Goal: Transaction & Acquisition: Download file/media

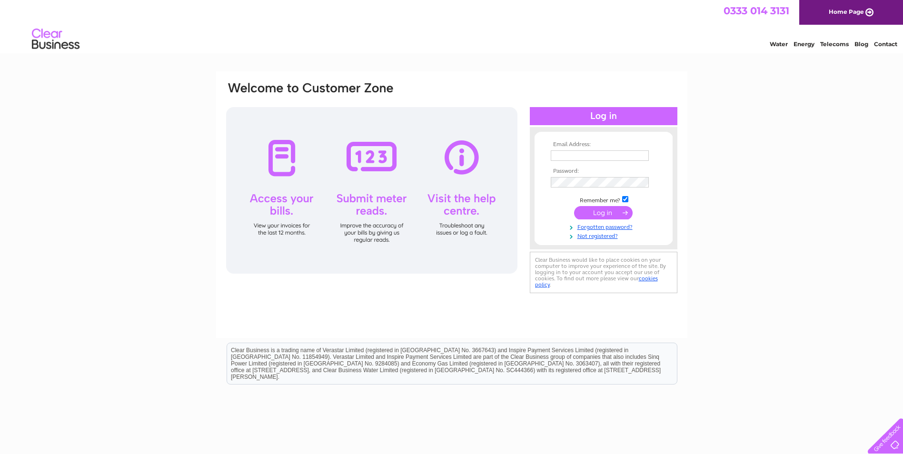
type input "suburbantaverns@hotmail.com"
click at [609, 211] on input "submit" at bounding box center [603, 212] width 59 height 13
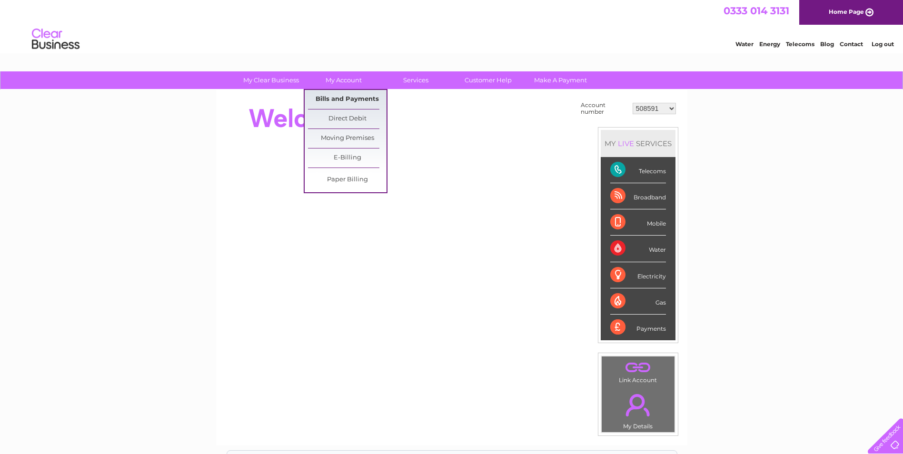
click at [340, 95] on link "Bills and Payments" at bounding box center [347, 99] width 79 height 19
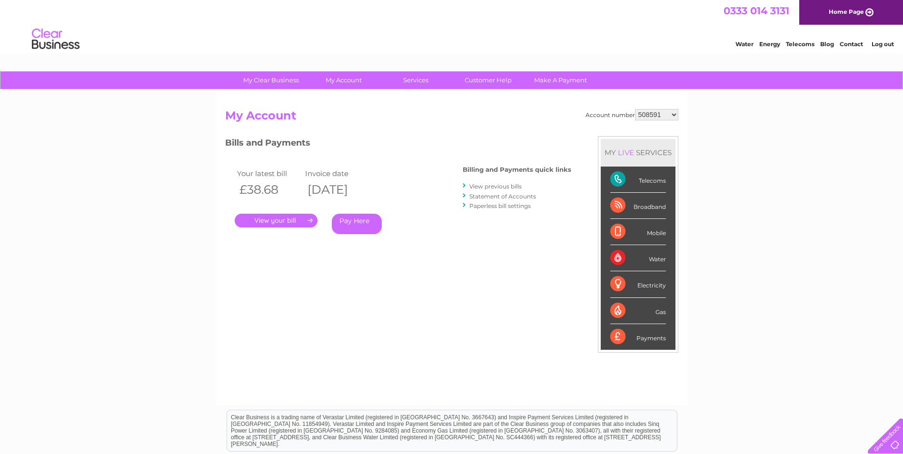
click at [288, 220] on link "." at bounding box center [276, 221] width 83 height 14
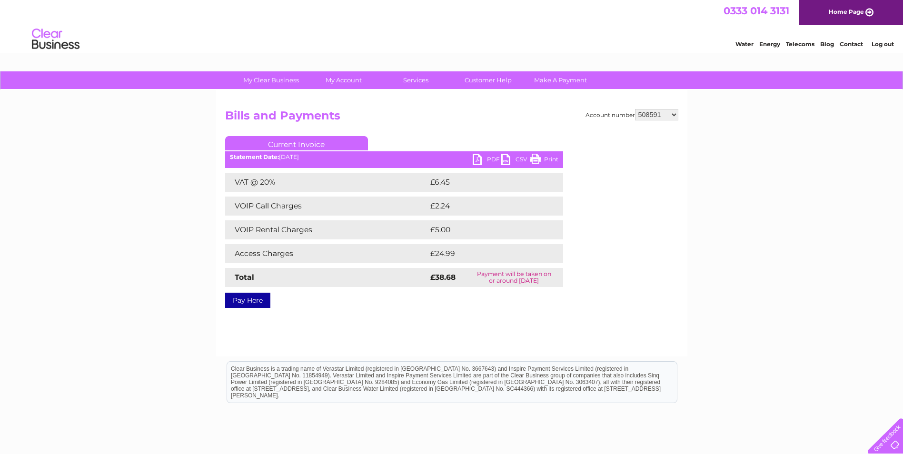
click at [492, 156] on link "PDF" at bounding box center [487, 161] width 29 height 14
click at [674, 113] on select "508591 508597 508605 909614 911411 911416 980908 980909 1109339 1141354 3027011…" at bounding box center [656, 114] width 43 height 11
select select "508597"
click at [635, 109] on select "508591 508597 508605 909614 911411 911416 980908 980909 1109339 1141354 3027011…" at bounding box center [656, 114] width 43 height 11
click at [480, 155] on link "PDF" at bounding box center [487, 161] width 29 height 14
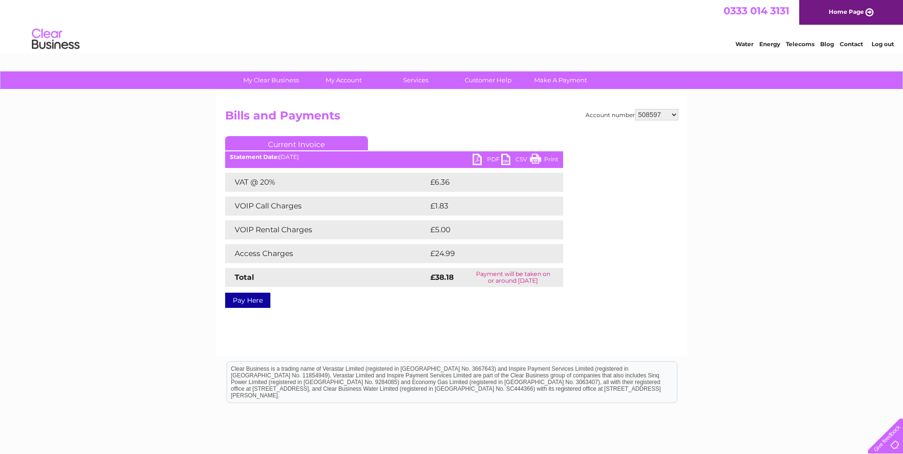
click at [674, 111] on select "508591 508597 508605 909614 911411 911416 980908 980909 1109339 1141354 3027011…" at bounding box center [656, 114] width 43 height 11
select select "508605"
click at [635, 109] on select "508591 508597 508605 909614 911411 911416 980908 980909 1109339 1141354 3027011…" at bounding box center [656, 114] width 43 height 11
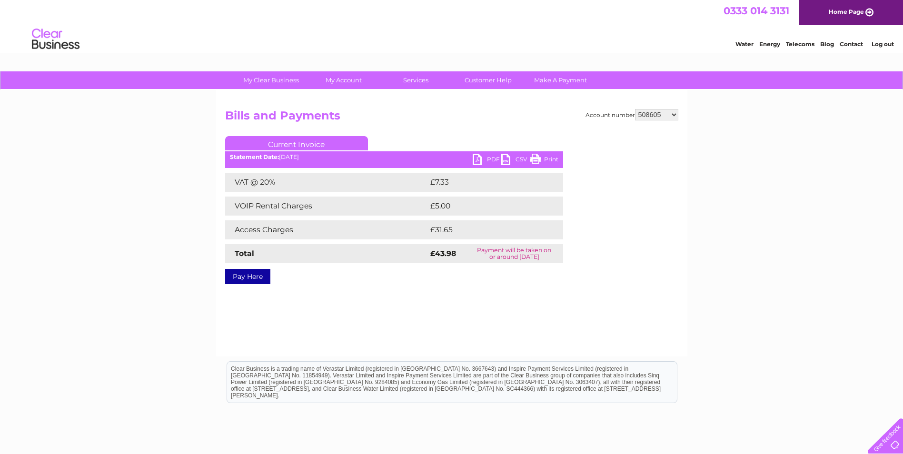
click at [488, 158] on link "PDF" at bounding box center [487, 161] width 29 height 14
click at [674, 116] on select "508591 508597 508605 909614 911411 911416 980908 980909 1109339 1141354 3027011…" at bounding box center [656, 114] width 43 height 11
select select "909614"
click at [635, 109] on select "508591 508597 508605 909614 911411 911416 980908 980909 1109339 1141354 3027011…" at bounding box center [656, 114] width 43 height 11
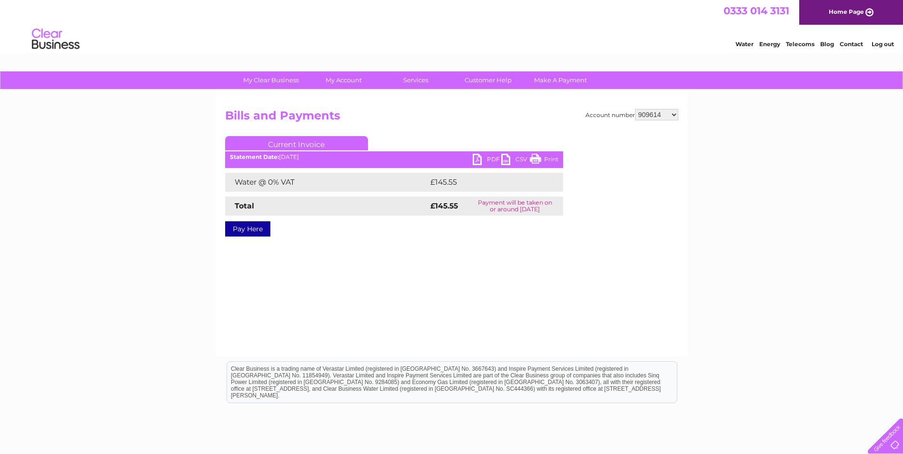
click at [491, 155] on link "PDF" at bounding box center [487, 161] width 29 height 14
click at [673, 115] on select "508591 508597 508605 909614 911411 911416 980908 980909 1109339 1141354 3027011…" at bounding box center [656, 114] width 43 height 11
select select "911411"
click at [635, 109] on select "508591 508597 508605 909614 911411 911416 980908 980909 1109339 1141354 3027011…" at bounding box center [656, 114] width 43 height 11
click at [494, 159] on link "PDF" at bounding box center [487, 161] width 29 height 14
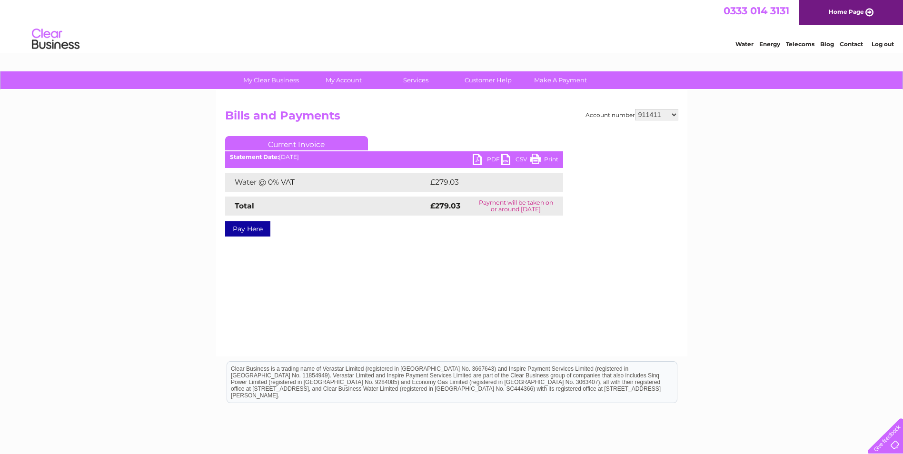
click at [676, 116] on select "508591 508597 508605 909614 911411 911416 980908 980909 1109339 1141354 3027011…" at bounding box center [656, 114] width 43 height 11
select select "911416"
click at [635, 109] on select "508591 508597 508605 909614 911411 911416 980908 980909 1109339 1141354 3027011…" at bounding box center [656, 114] width 43 height 11
click at [490, 157] on link "PDF" at bounding box center [487, 161] width 29 height 14
click at [674, 115] on select "508591 508597 508605 909614 911411 911416 980908 980909 1109339 1141354 3027011…" at bounding box center [656, 114] width 43 height 11
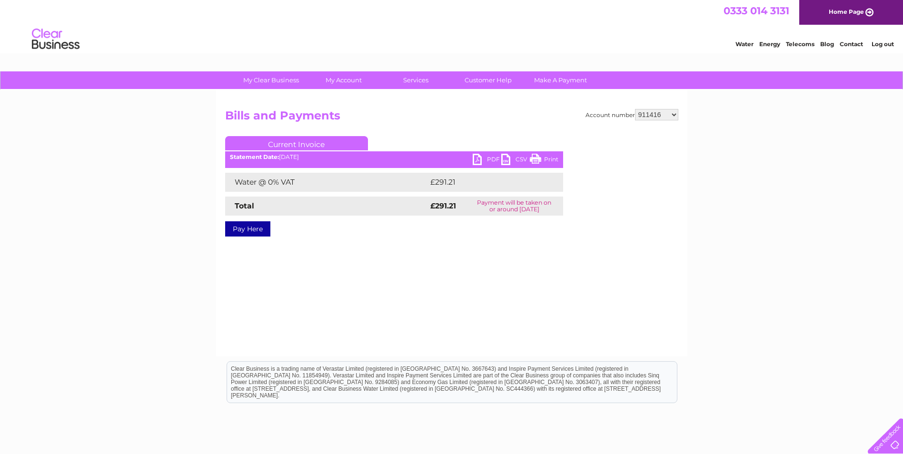
select select "911411"
click at [635, 109] on select "508591 508597 508605 909614 911411 911416 980908 980909 1109339 1141354 3027011…" at bounding box center [656, 114] width 43 height 11
click at [494, 158] on link "PDF" at bounding box center [487, 161] width 29 height 14
click at [673, 112] on select "508591 508597 508605 909614 911411 911416 980908 980909 1109339 1141354 3027011…" at bounding box center [656, 114] width 43 height 11
select select "980908"
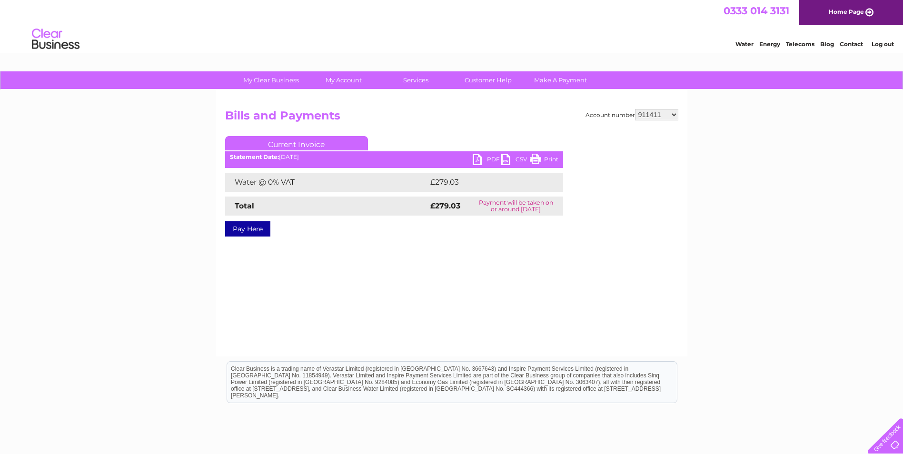
click at [635, 109] on select "508591 508597 508605 909614 911411 911416 980908 980909 1109339 1141354 3027011…" at bounding box center [656, 114] width 43 height 11
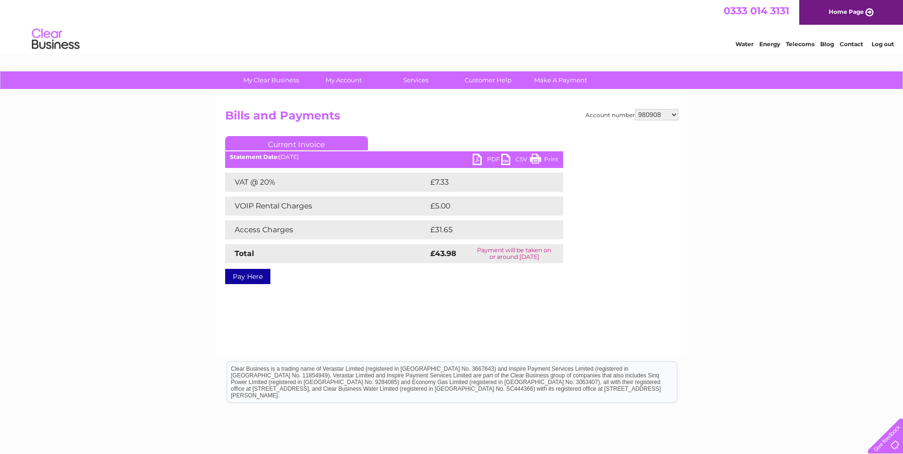
click at [495, 155] on link "PDF" at bounding box center [487, 161] width 29 height 14
click at [675, 114] on select "508591 508597 508605 909614 911411 911416 980908 980909 1109339 1141354 3027011…" at bounding box center [656, 114] width 43 height 11
select select "980909"
click at [635, 109] on select "508591 508597 508605 909614 911411 911416 980908 980909 1109339 1141354 3027011…" at bounding box center [656, 114] width 43 height 11
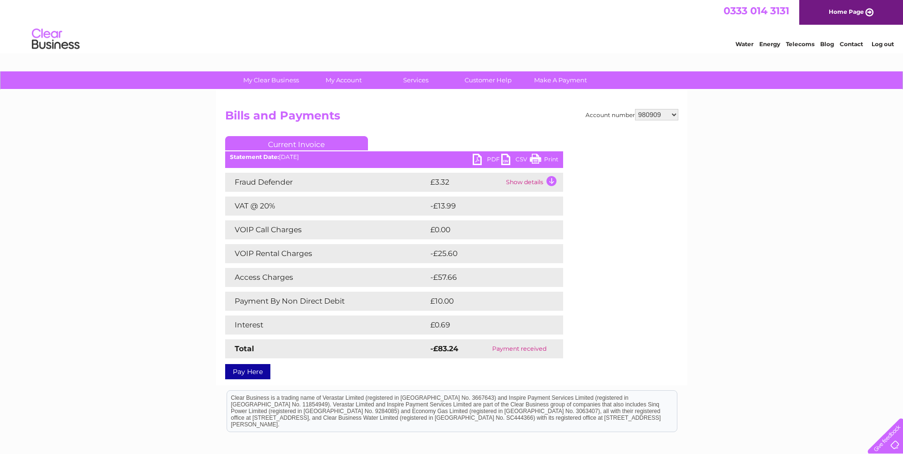
click at [673, 113] on select "508591 508597 508605 909614 911411 911416 980908 980909 1109339 1141354 3027011…" at bounding box center [656, 114] width 43 height 11
select select "1109339"
click at [635, 109] on select "508591 508597 508605 909614 911411 911416 980908 980909 1109339 1141354 3027011…" at bounding box center [656, 114] width 43 height 11
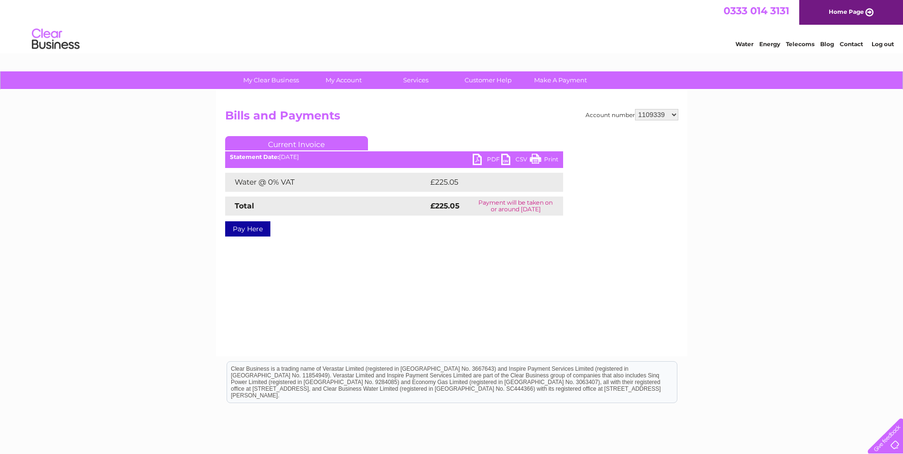
click at [491, 158] on link "PDF" at bounding box center [487, 161] width 29 height 14
click at [676, 113] on select "508591 508597 508605 909614 911411 911416 980908 980909 1109339 1141354 3027011…" at bounding box center [656, 114] width 43 height 11
select select "1141354"
click at [635, 109] on select "508591 508597 508605 909614 911411 911416 980908 980909 1109339 1141354 3027011…" at bounding box center [656, 114] width 43 height 11
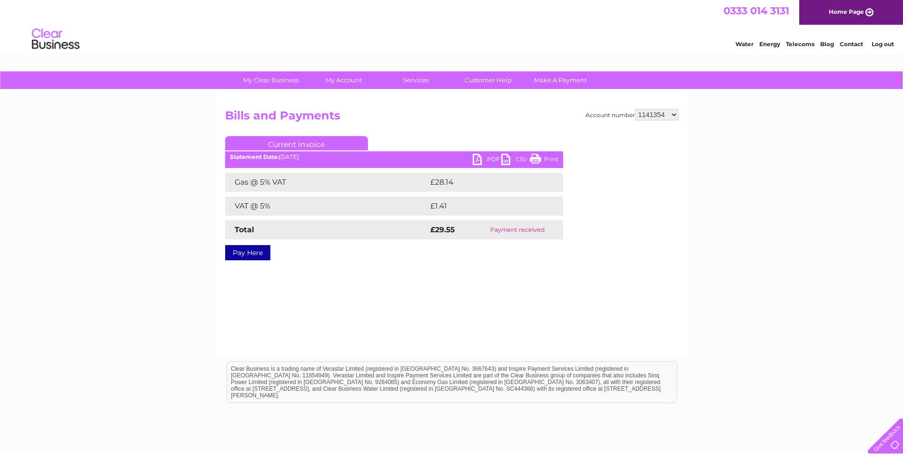
click at [676, 112] on select "508591 508597 508605 909614 911411 911416 980908 980909 1109339 1141354 3027011…" at bounding box center [656, 114] width 43 height 11
select select "30270110"
click at [635, 109] on select "508591 508597 508605 909614 911411 911416 980908 980909 1109339 1141354 3027011…" at bounding box center [656, 114] width 43 height 11
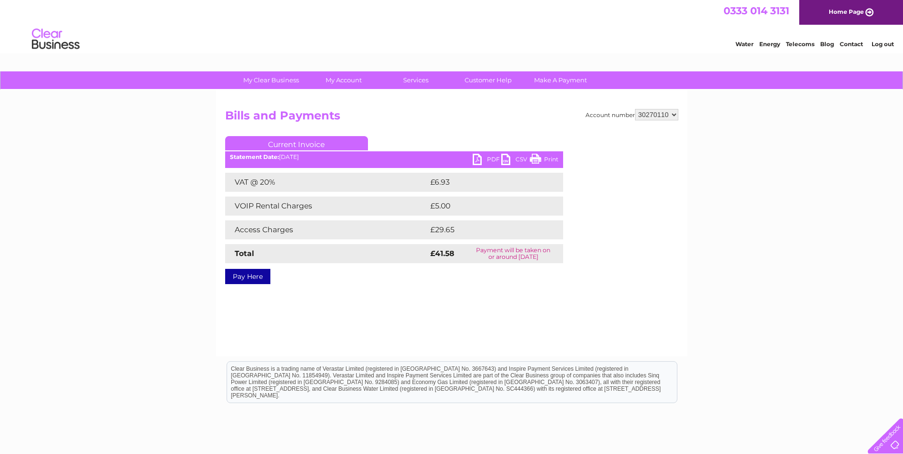
click at [492, 154] on link "PDF" at bounding box center [487, 161] width 29 height 14
click at [674, 113] on select "508591 508597 508605 909614 911411 911416 980908 980909 1109339 1141354 3027011…" at bounding box center [656, 114] width 43 height 11
select select "30285733"
click at [635, 109] on select "508591 508597 508605 909614 911411 911416 980908 980909 1109339 1141354 3027011…" at bounding box center [656, 114] width 43 height 11
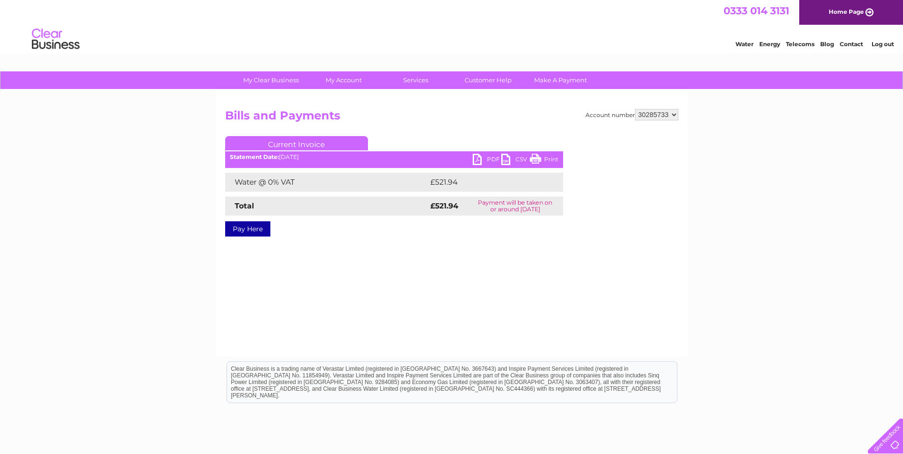
click at [494, 159] on link "PDF" at bounding box center [487, 161] width 29 height 14
click at [674, 115] on select "508591 508597 508605 909614 911411 911416 980908 980909 1109339 1141354 3027011…" at bounding box center [656, 114] width 43 height 11
select select "30285735"
click at [635, 109] on select "508591 508597 508605 909614 911411 911416 980908 980909 1109339 1141354 3027011…" at bounding box center [656, 114] width 43 height 11
click at [492, 157] on link "PDF" at bounding box center [487, 161] width 29 height 14
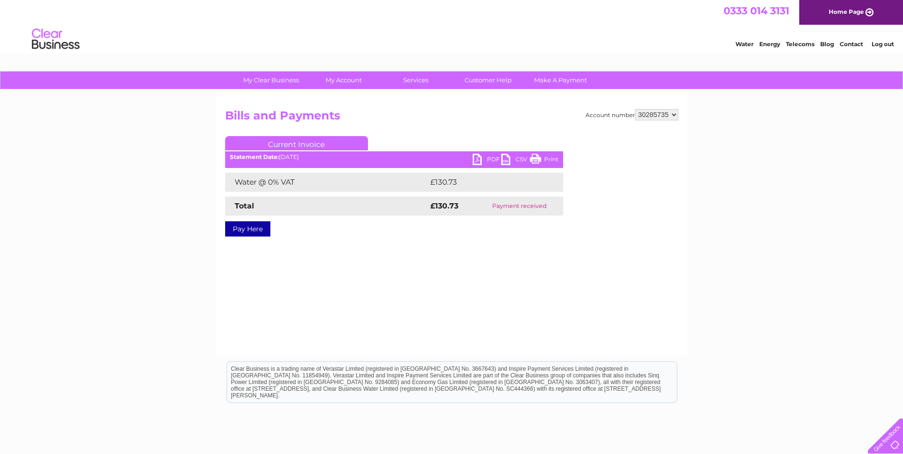
click at [677, 115] on select "508591 508597 508605 909614 911411 911416 980908 980909 1109339 1141354 3027011…" at bounding box center [656, 114] width 43 height 11
select select "30285736"
click at [635, 109] on select "508591 508597 508605 909614 911411 911416 980908 980909 1109339 1141354 3027011…" at bounding box center [656, 114] width 43 height 11
click at [489, 159] on link "PDF" at bounding box center [487, 161] width 29 height 14
